Goal: Task Accomplishment & Management: Use online tool/utility

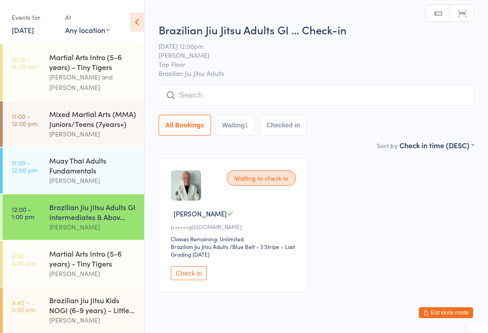
click at [191, 280] on button "Check in" at bounding box center [189, 273] width 36 height 14
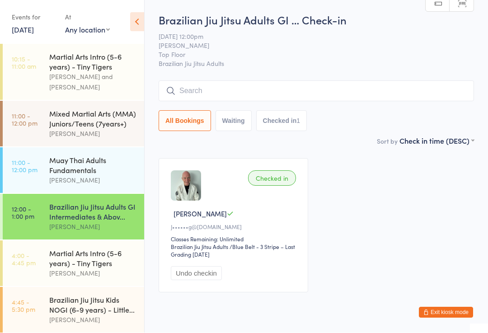
click at [347, 95] on input "search" at bounding box center [316, 91] width 315 height 21
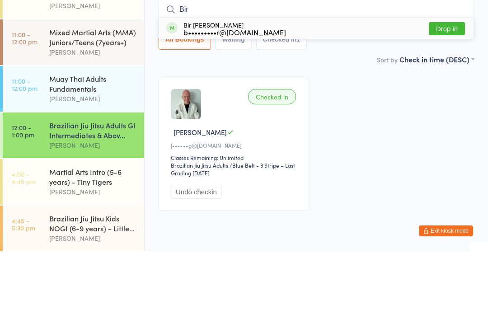
type input "Bir"
click at [448, 104] on button "Drop in" at bounding box center [447, 110] width 36 height 13
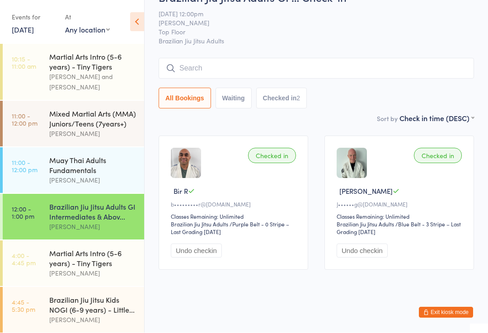
click at [34, 169] on link "11:00 - 12:00 pm Muay Thai Adults Fundamentals [PERSON_NAME]" at bounding box center [73, 171] width 141 height 46
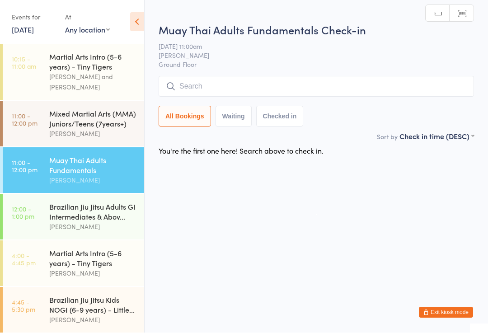
click at [219, 94] on input "search" at bounding box center [316, 86] width 315 height 21
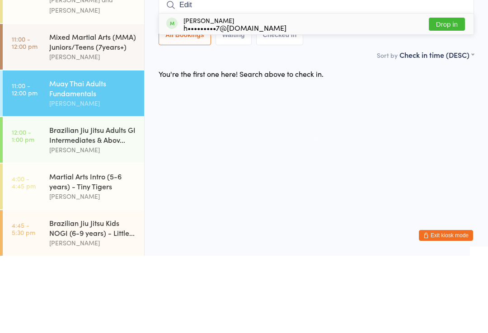
type input "Edit"
click at [194, 94] on div "[PERSON_NAME] h•••••••••7@[DOMAIN_NAME]" at bounding box center [234, 101] width 103 height 14
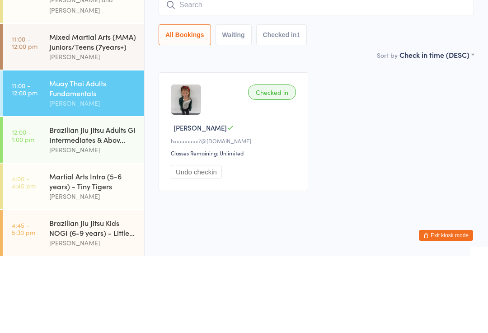
click at [81, 202] on div "Brazilian Jiu Jitsu Adults GI Intermediates & Abov..." at bounding box center [92, 212] width 87 height 20
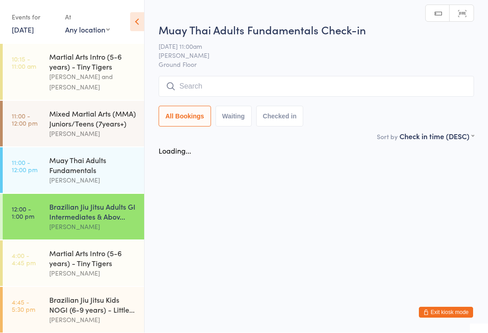
scroll to position [0, 0]
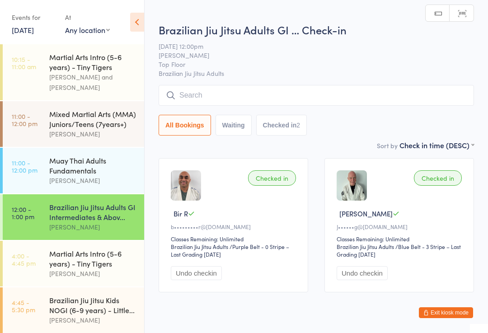
click at [193, 102] on input "search" at bounding box center [316, 95] width 315 height 21
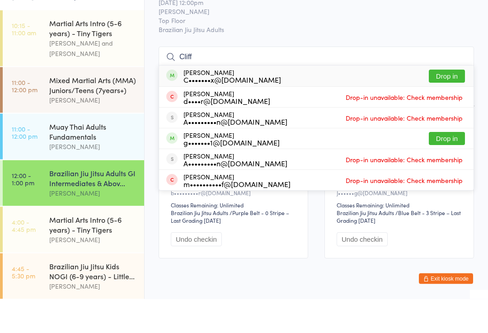
type input "Cliff"
click at [452, 104] on button "Drop in" at bounding box center [447, 110] width 36 height 13
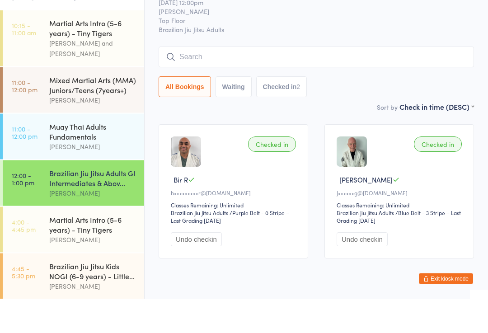
scroll to position [34, 0]
